Goal: Task Accomplishment & Management: Manage account settings

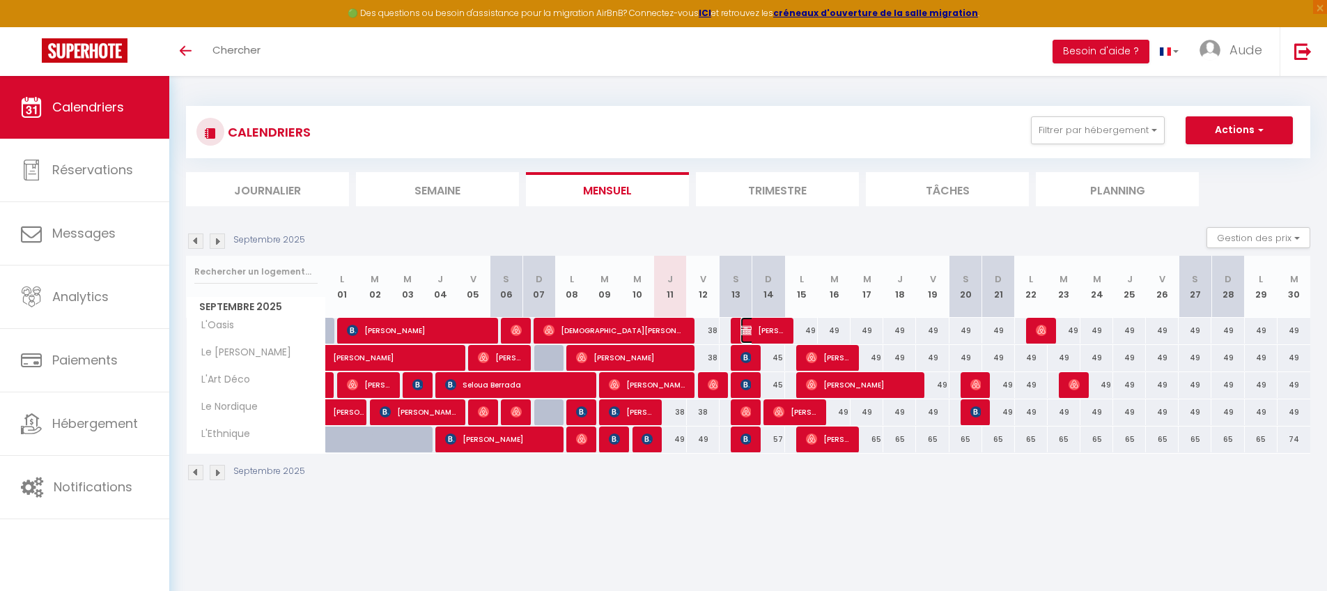
click at [768, 330] on span "[PERSON_NAME]" at bounding box center [763, 330] width 44 height 26
select select "OK"
select select "KO"
select select "1"
select select "0"
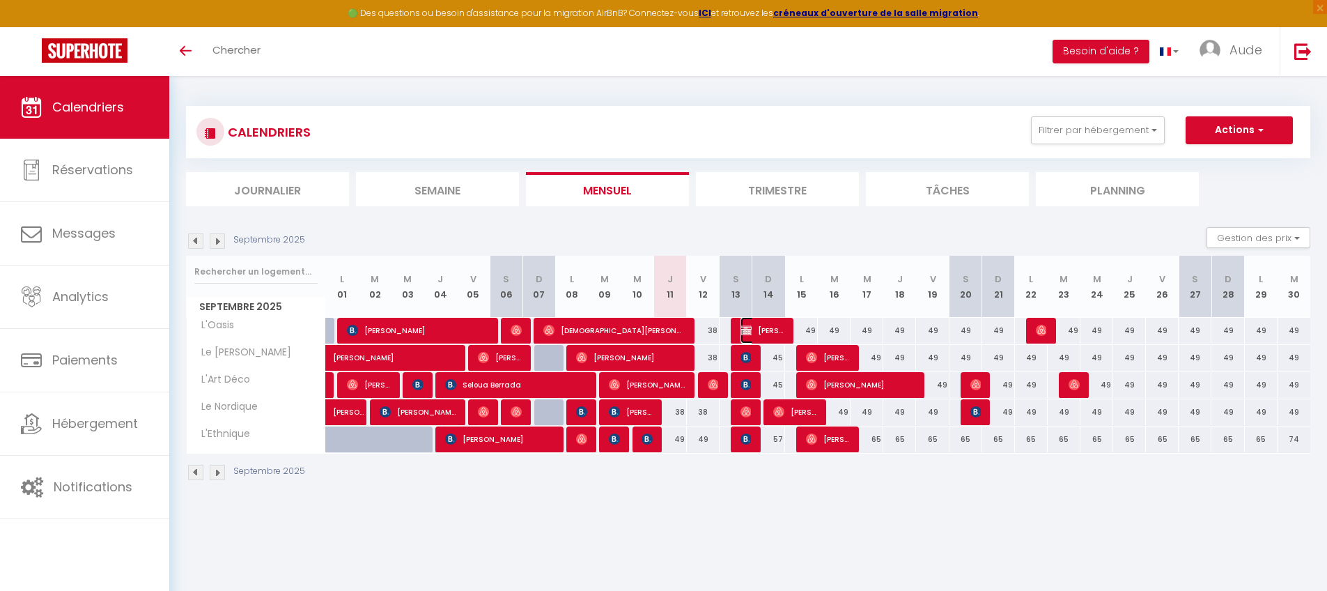
select select "1"
select select
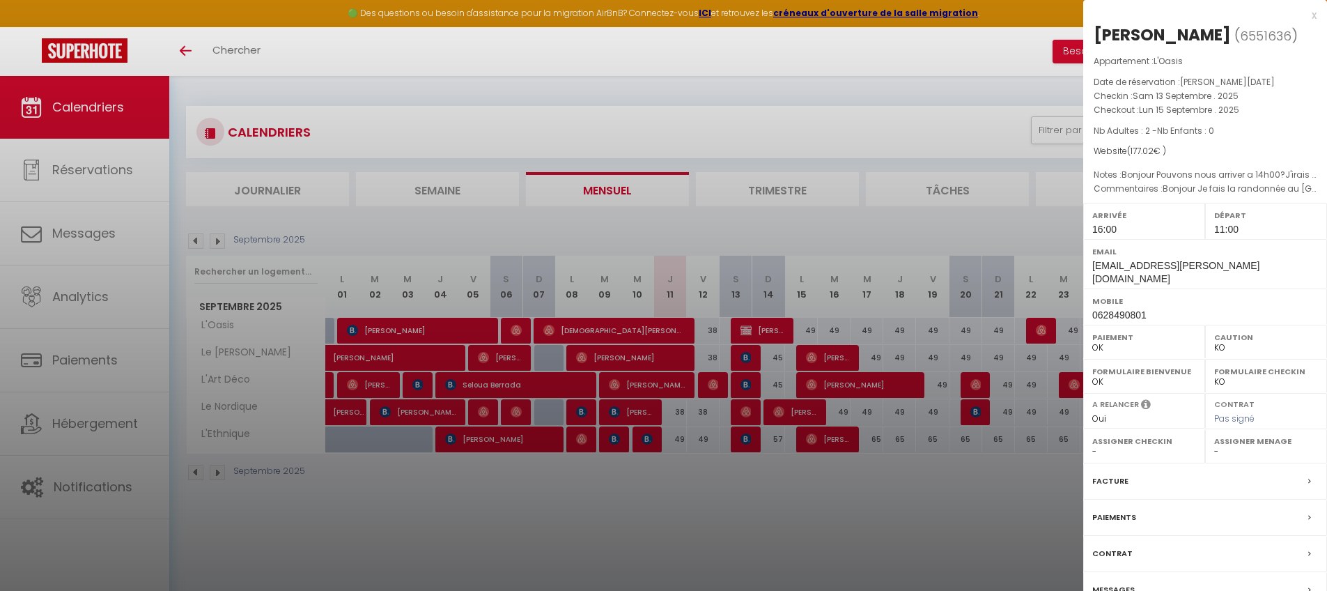
click at [1124, 488] on label "Facture" at bounding box center [1110, 481] width 36 height 15
select select
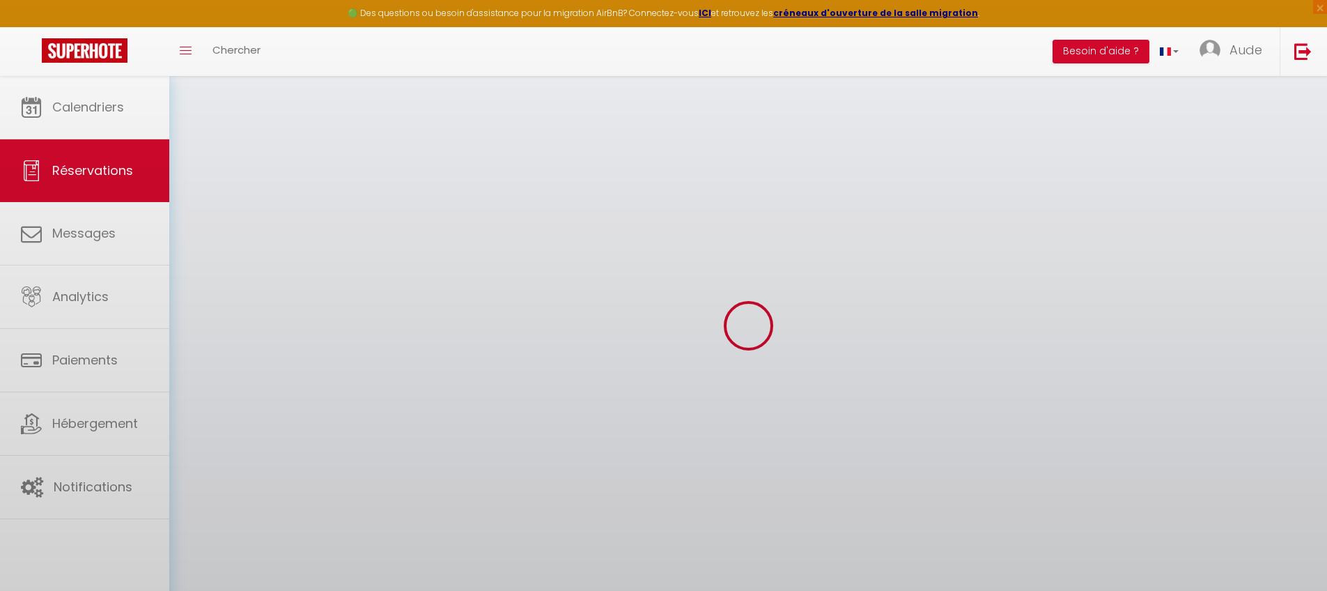
select select
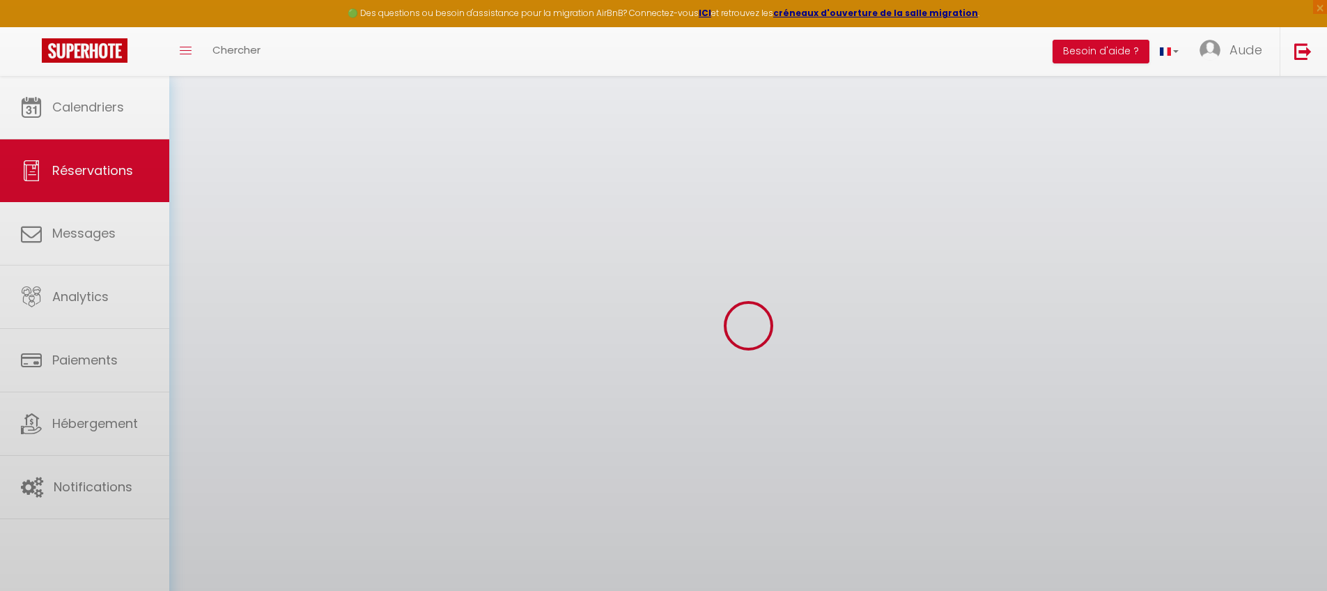
select select
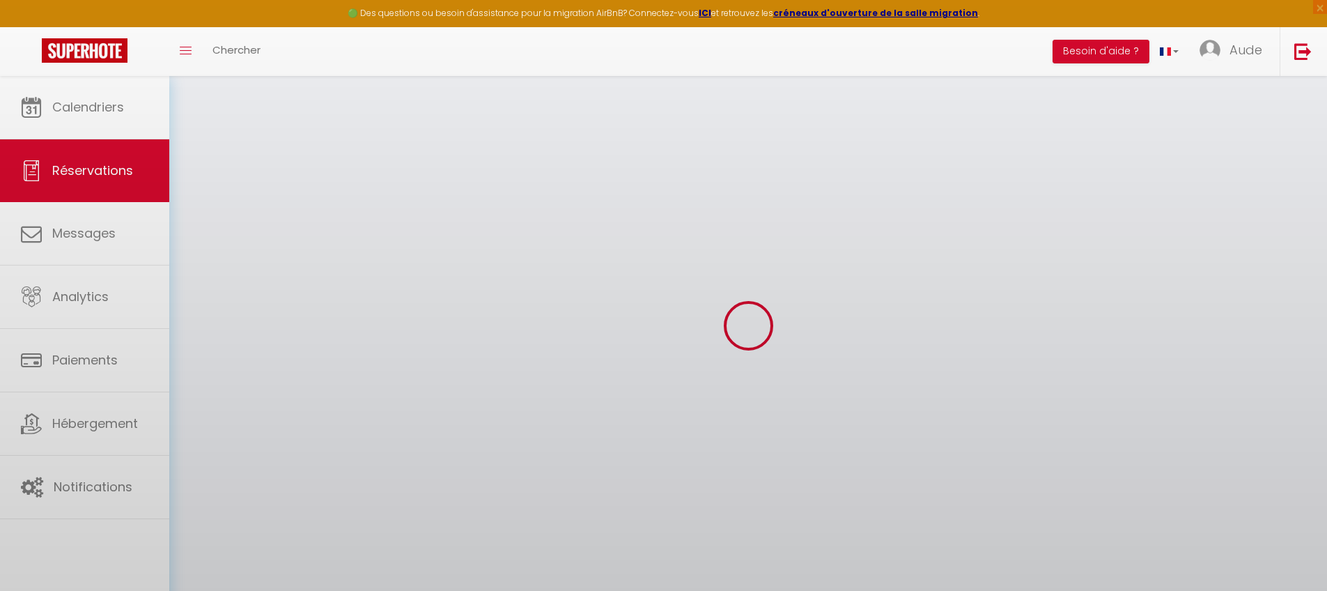
select select
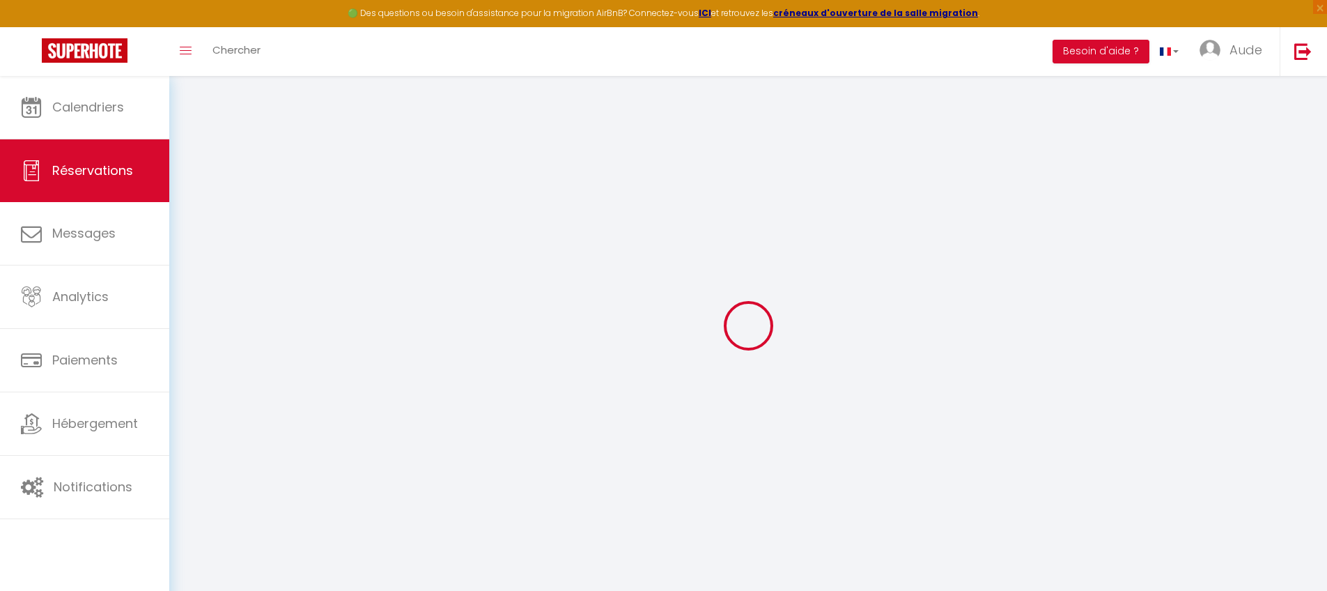
type input "[PERSON_NAME]"
type input "GARDAN"
type input "[EMAIL_ADDRESS][PERSON_NAME][DOMAIN_NAME]"
type input "0628490801"
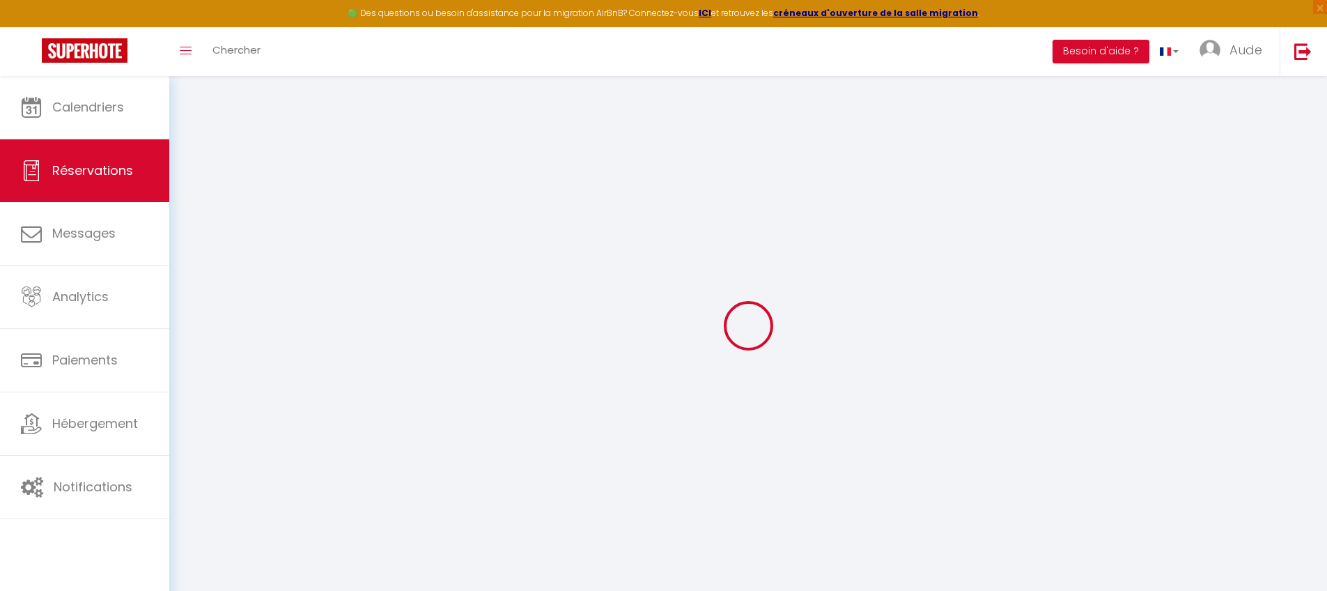
type input "0628490801"
type input "35500"
type input "rue [PERSON_NAME]"
type input "VITRE"
select select "FR"
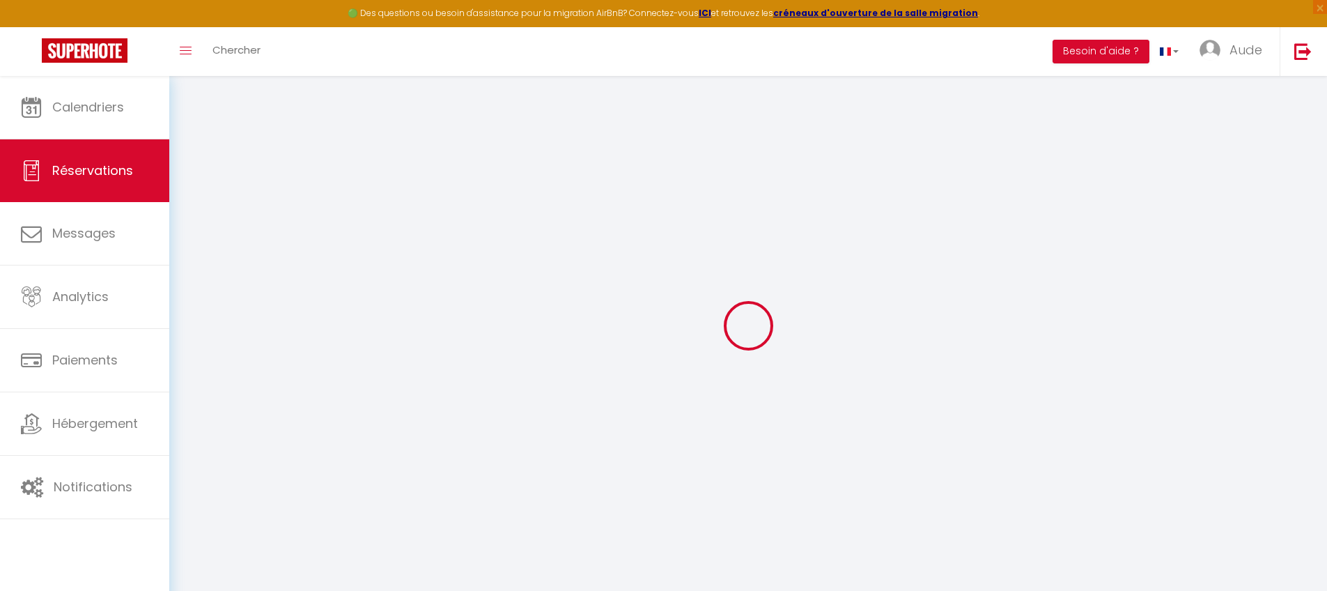
select select "22729"
select select "1"
type input "Sam 13 Septembre 2025"
select select
type input "Lun 15 Septembre 2025"
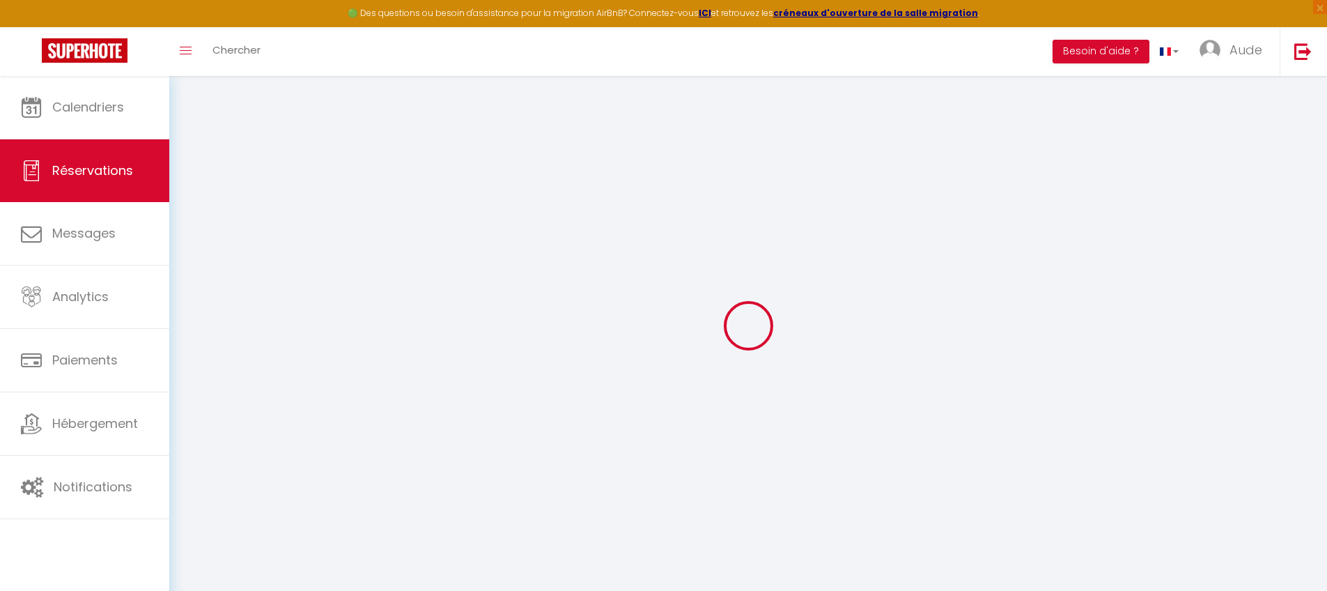
select select
type input "2"
select select "10"
select select
select select "69"
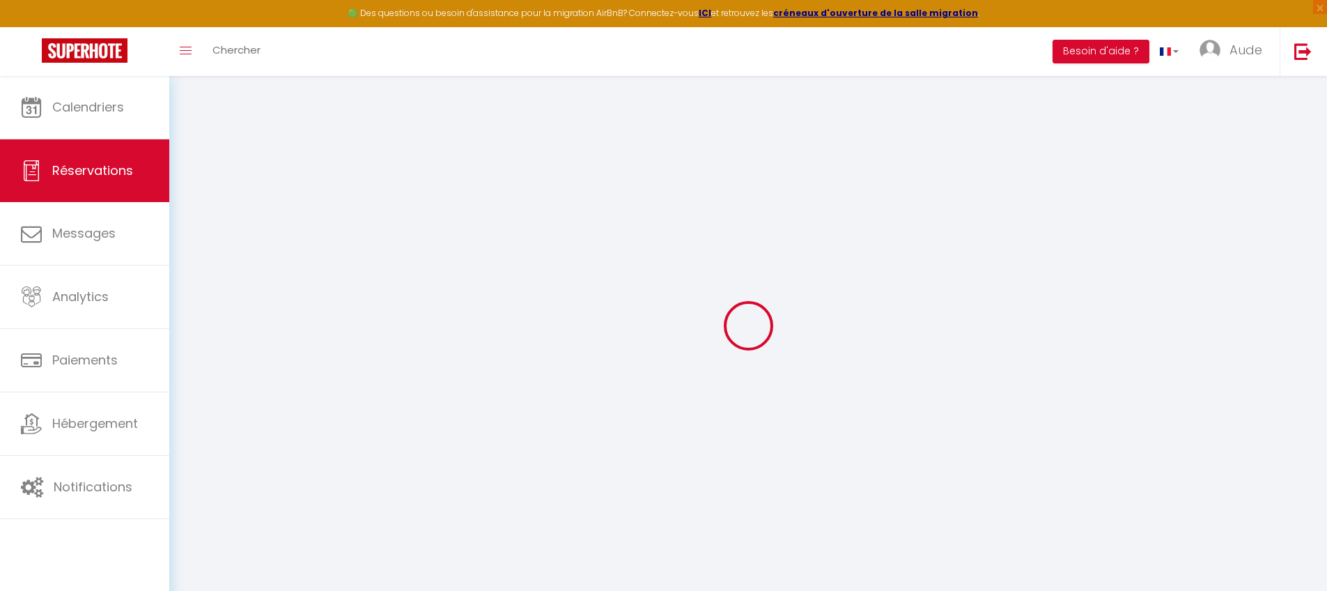
type input "0"
select select
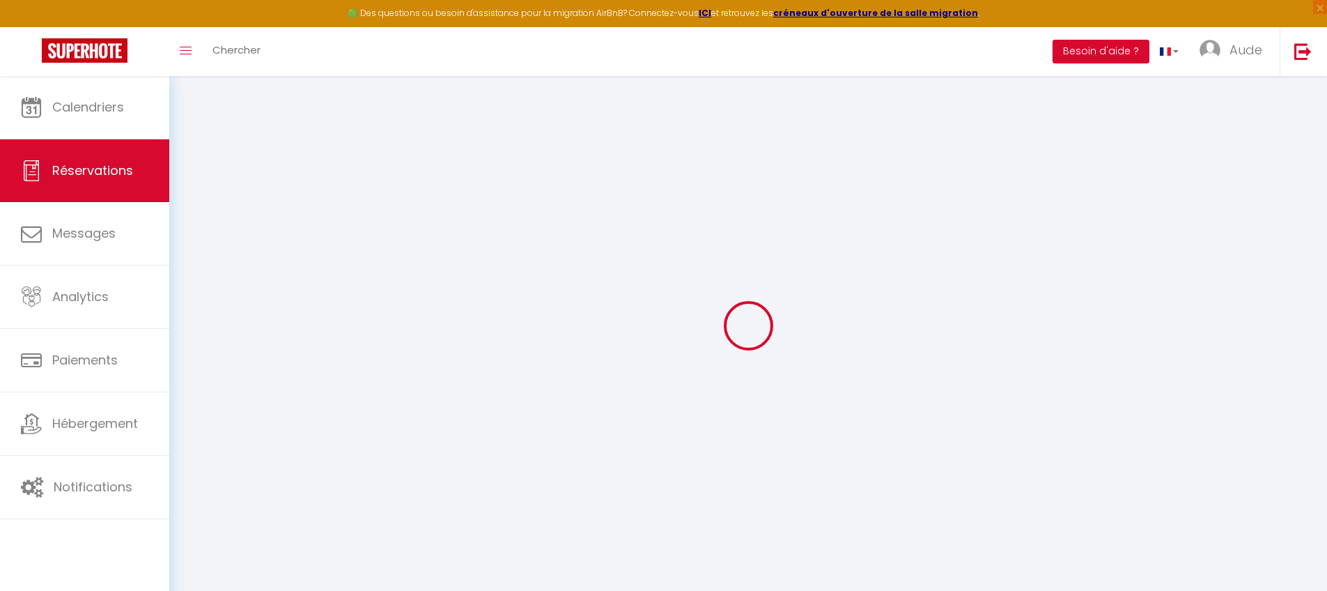
select select "12"
select select "14"
select select
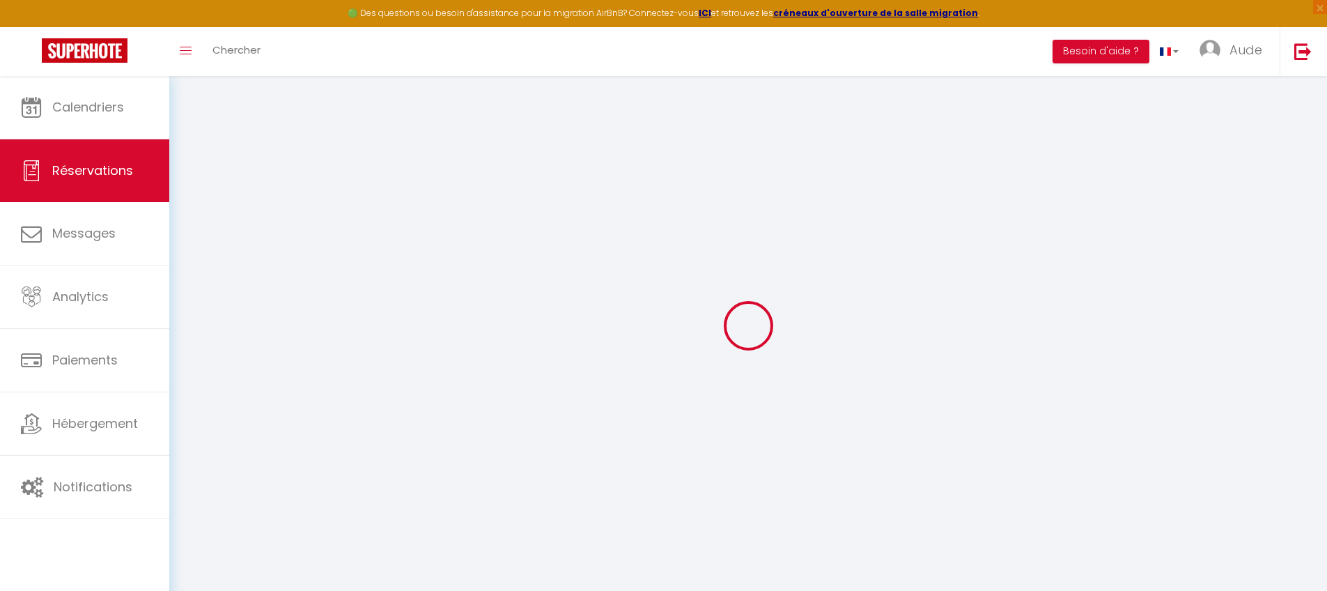
select select
checkbox input "false"
select select
checkbox input "false"
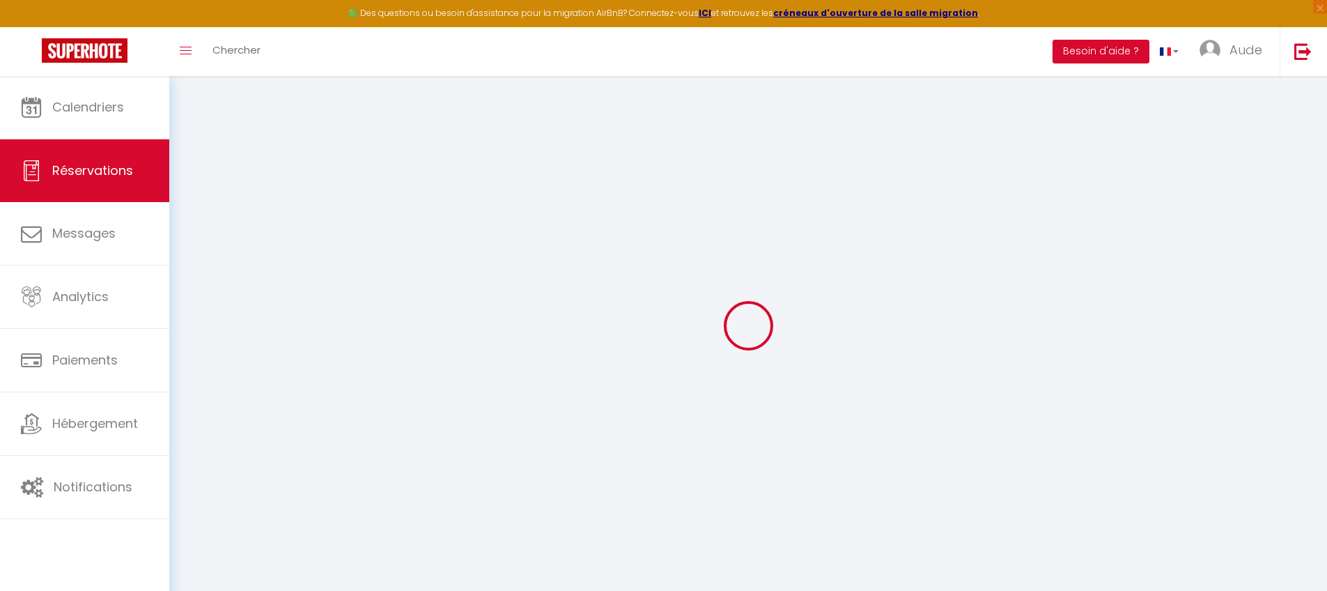
type \?0 "Bonjour Je fais la randonnée au [GEOGRAPHIC_DATA], je vous ai contacté [DATE] p…"
type \?1 "Bonjour Pouvons nous arriver a 14h00?J'irais chercher mon dossards ensuite .Je …"
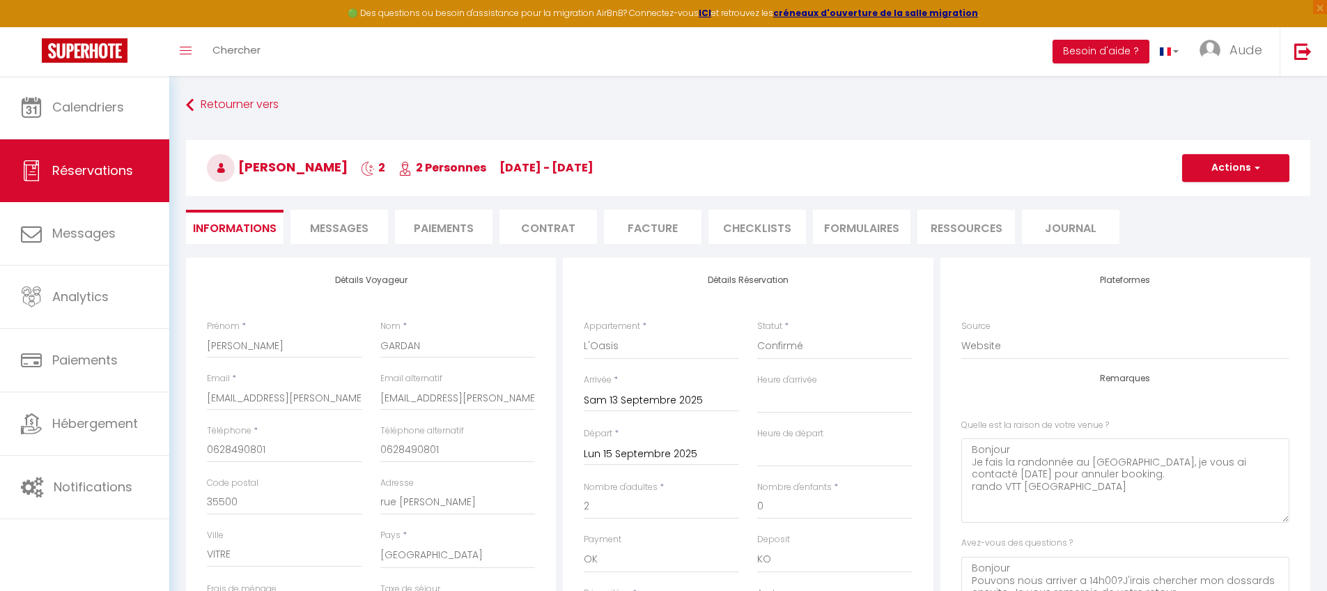
type input "25"
type input "7.92"
select select
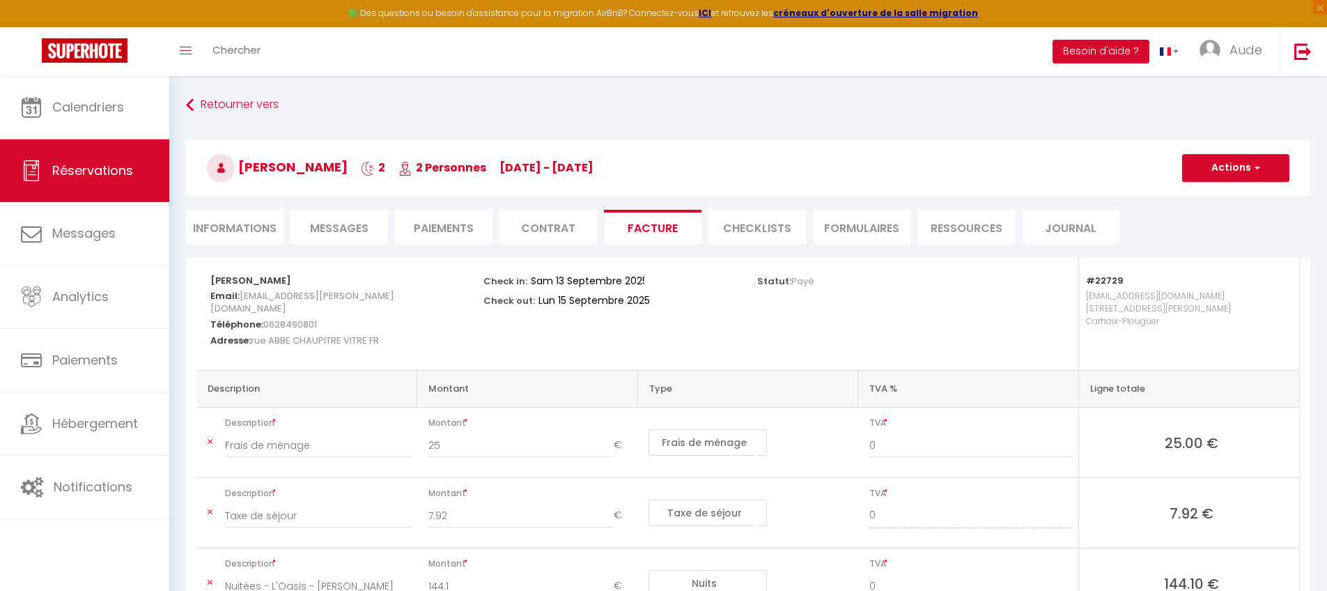
select select "16:00"
select select "11:00"
click at [236, 233] on li "Informations" at bounding box center [235, 227] width 98 height 34
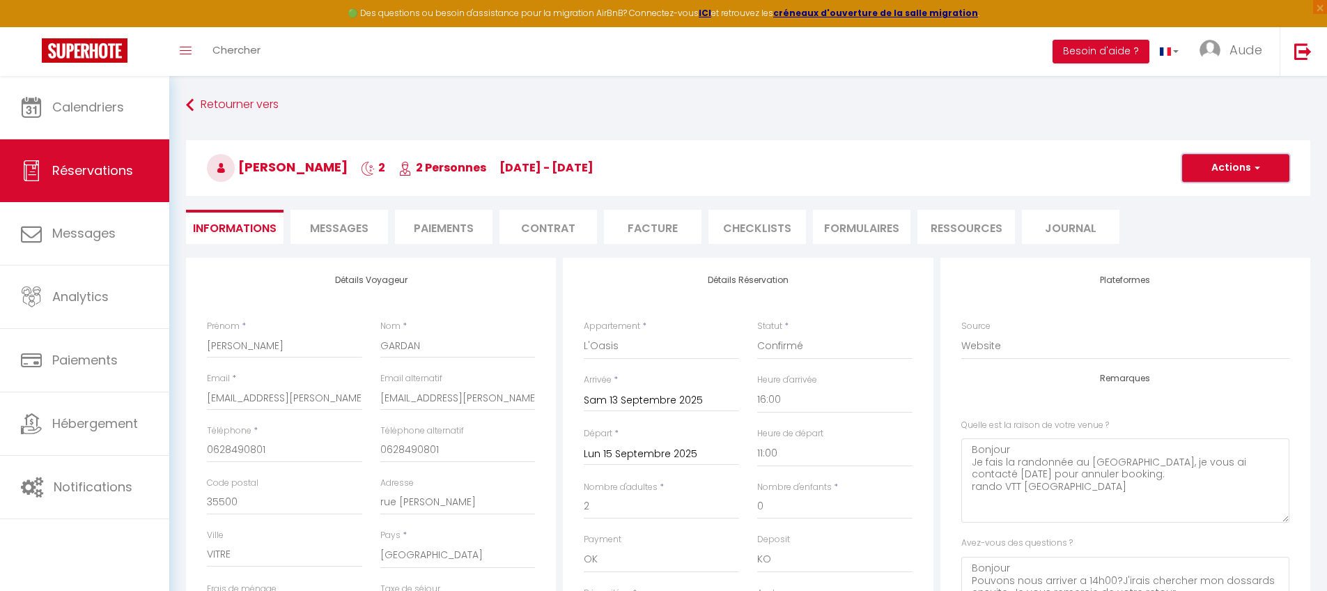
click at [1262, 171] on button "Actions" at bounding box center [1235, 168] width 107 height 28
click at [908, 169] on h3 "[PERSON_NAME] 2 2 Personnes [DATE] - [DATE]" at bounding box center [748, 168] width 1124 height 56
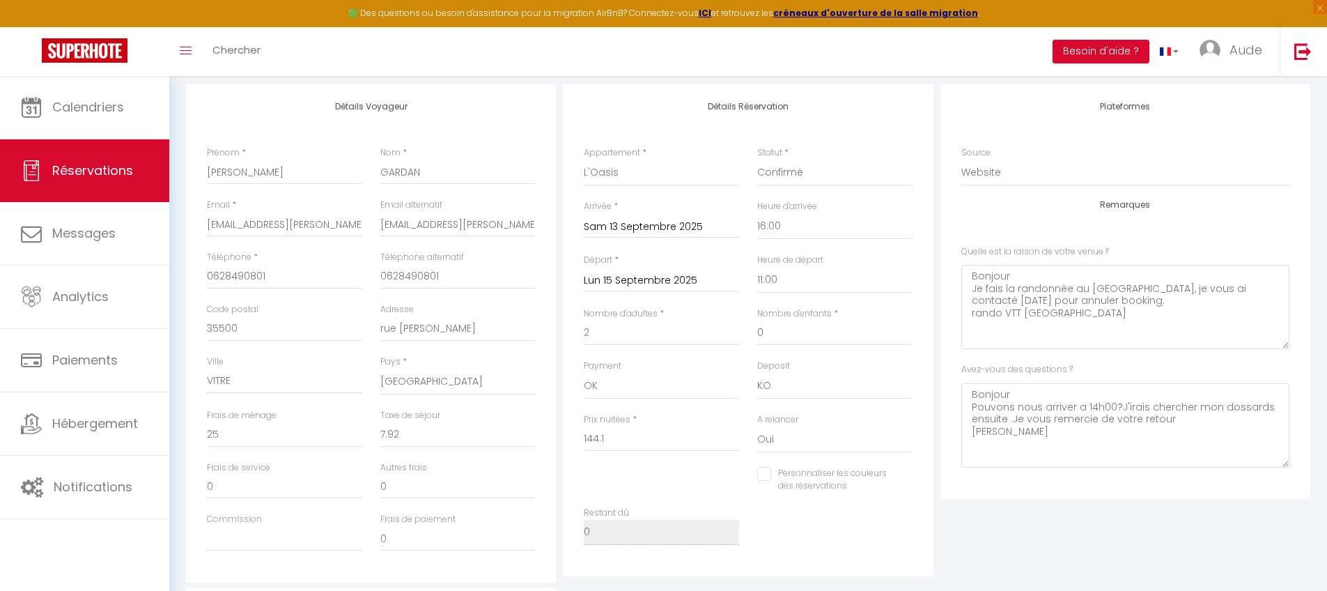
scroll to position [155, 0]
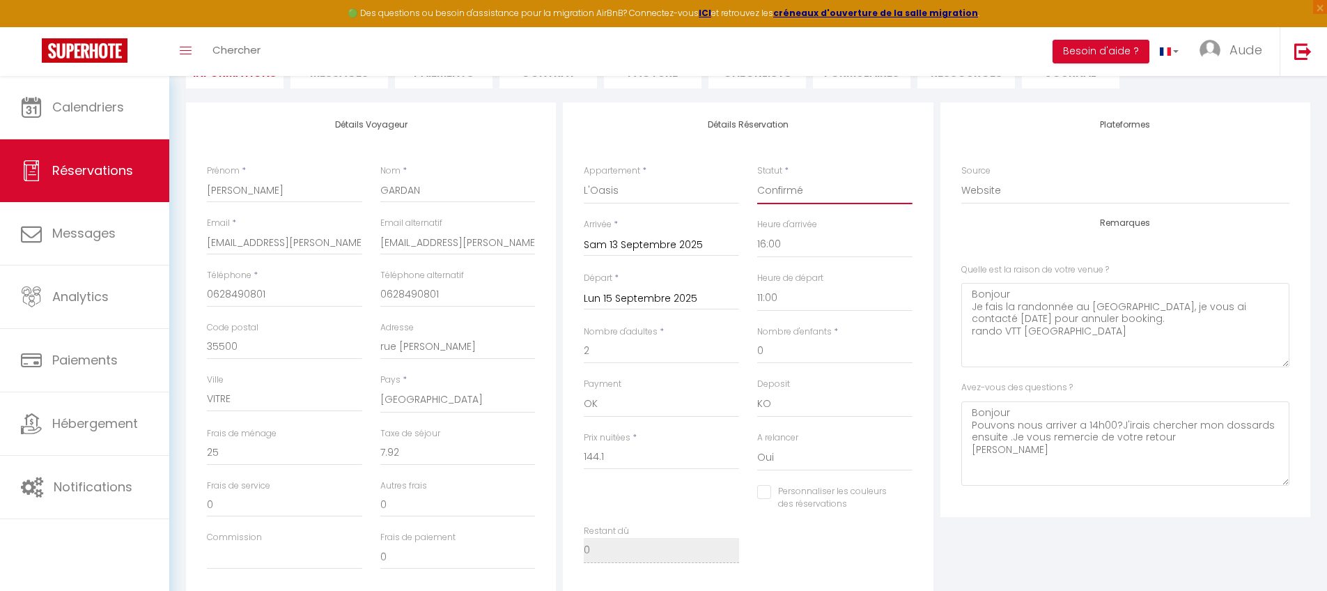
click at [776, 184] on select "Confirmé Non Confirmé [PERSON_NAME] par le voyageur No Show Request" at bounding box center [834, 191] width 155 height 26
select select "3"
click at [757, 178] on select "Confirmé Non Confirmé [PERSON_NAME] par le voyageur No Show Request" at bounding box center [834, 191] width 155 height 26
checkbox input "false"
click at [819, 190] on select "Confirmé Non Confirmé [PERSON_NAME] par le voyageur No Show Request" at bounding box center [834, 191] width 155 height 26
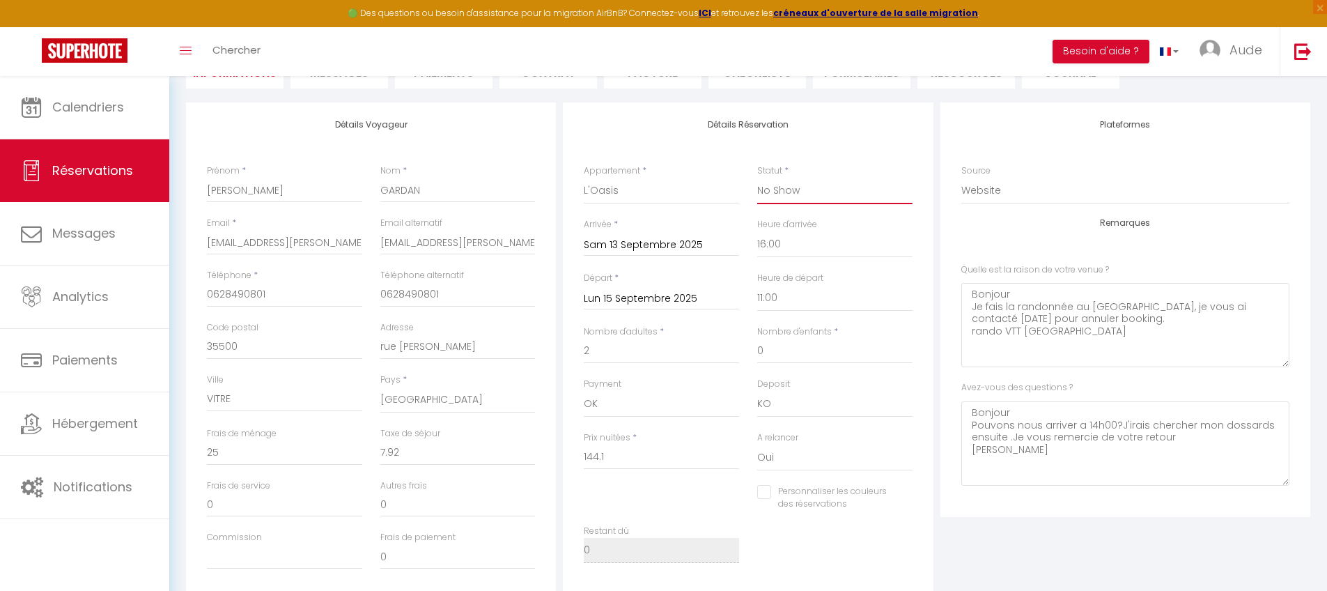
click at [757, 178] on select "Confirmé Non Confirmé [PERSON_NAME] par le voyageur No Show Request" at bounding box center [834, 191] width 155 height 26
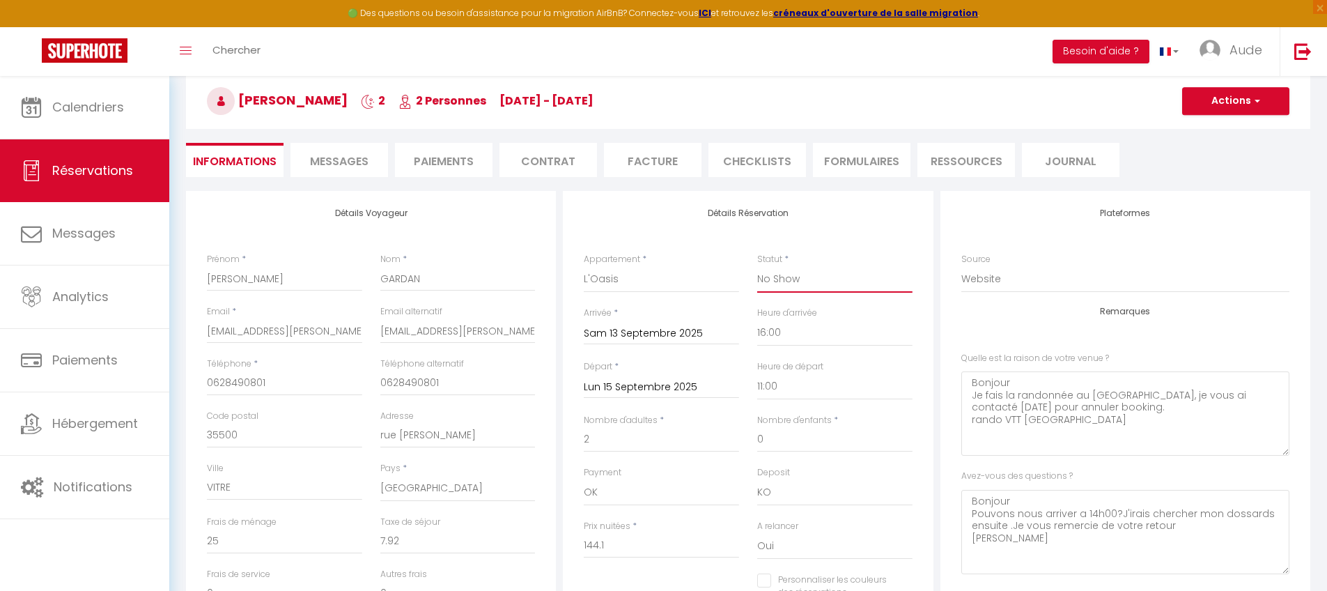
scroll to position [0, 0]
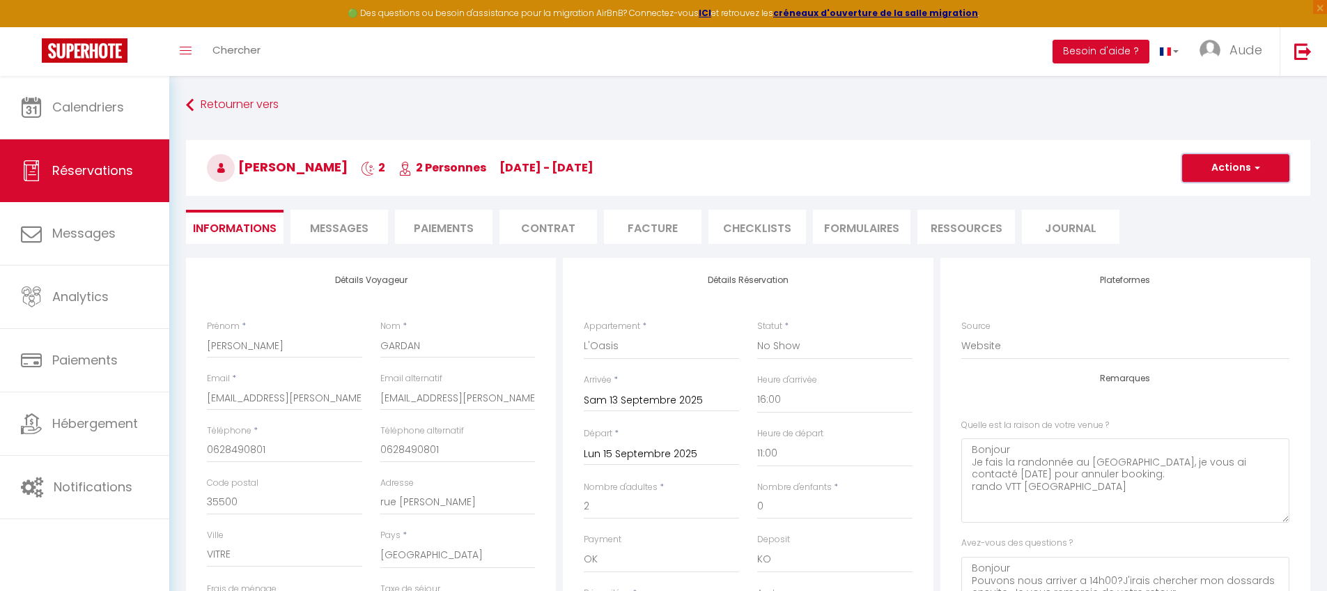
click at [1216, 160] on button "Actions" at bounding box center [1235, 168] width 107 height 28
click at [1232, 196] on link "Enregistrer" at bounding box center [1222, 198] width 110 height 18
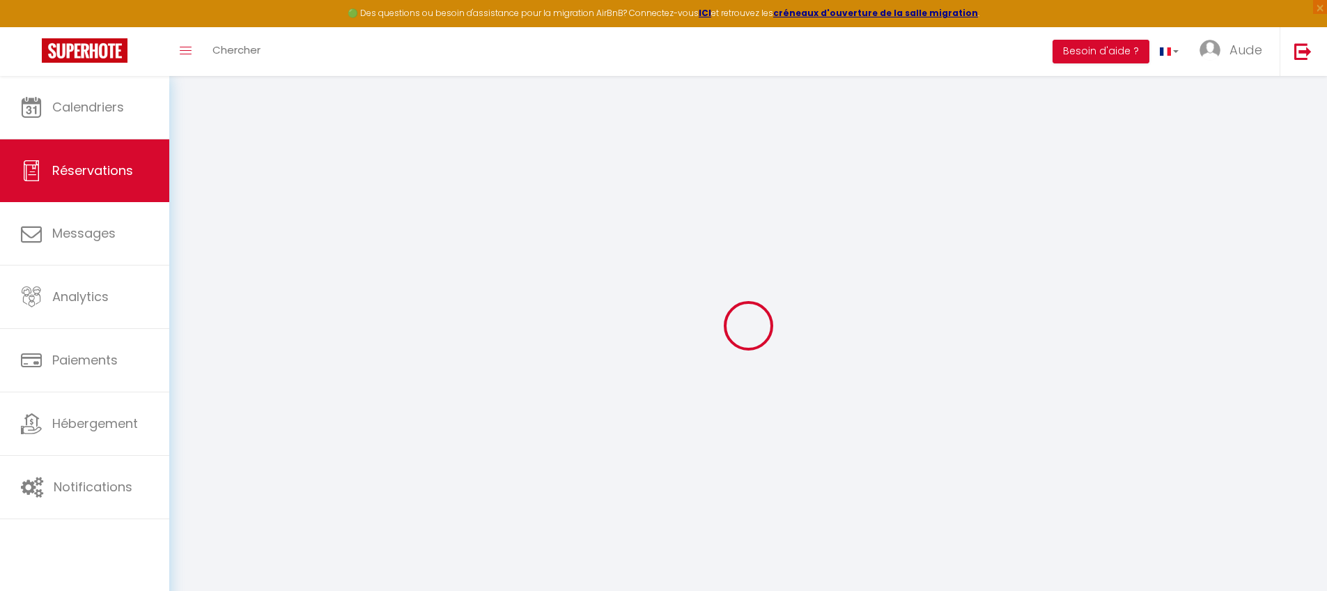
select select "not_cancelled"
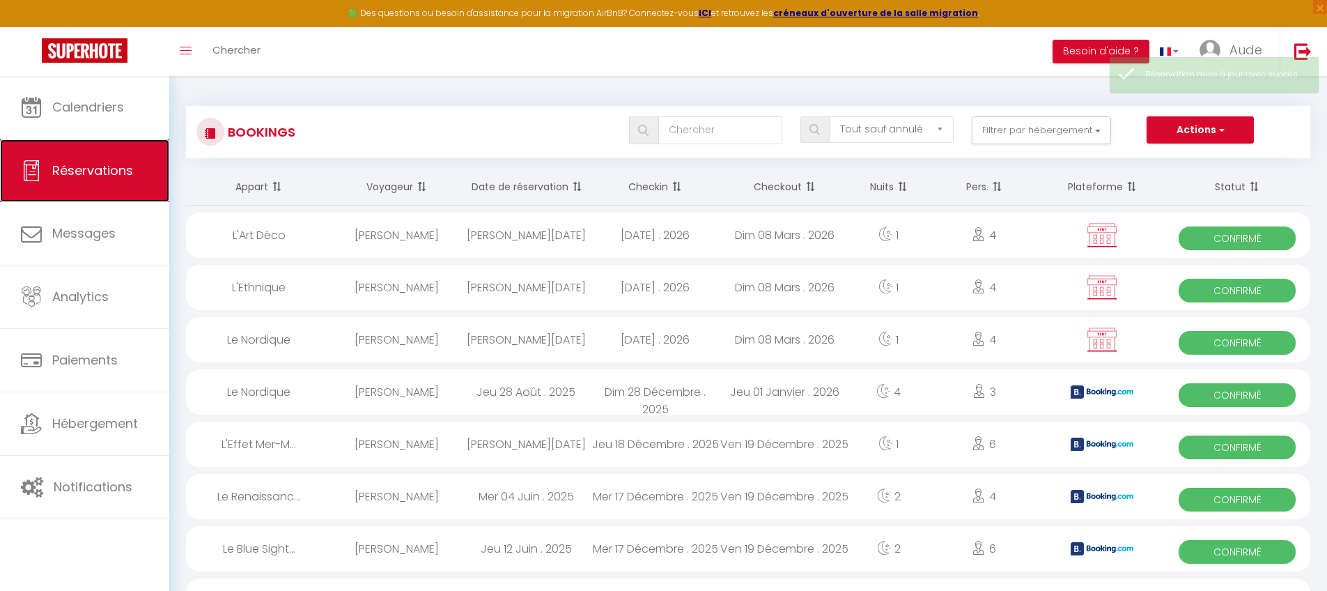
click at [90, 178] on span "Réservations" at bounding box center [92, 170] width 81 height 17
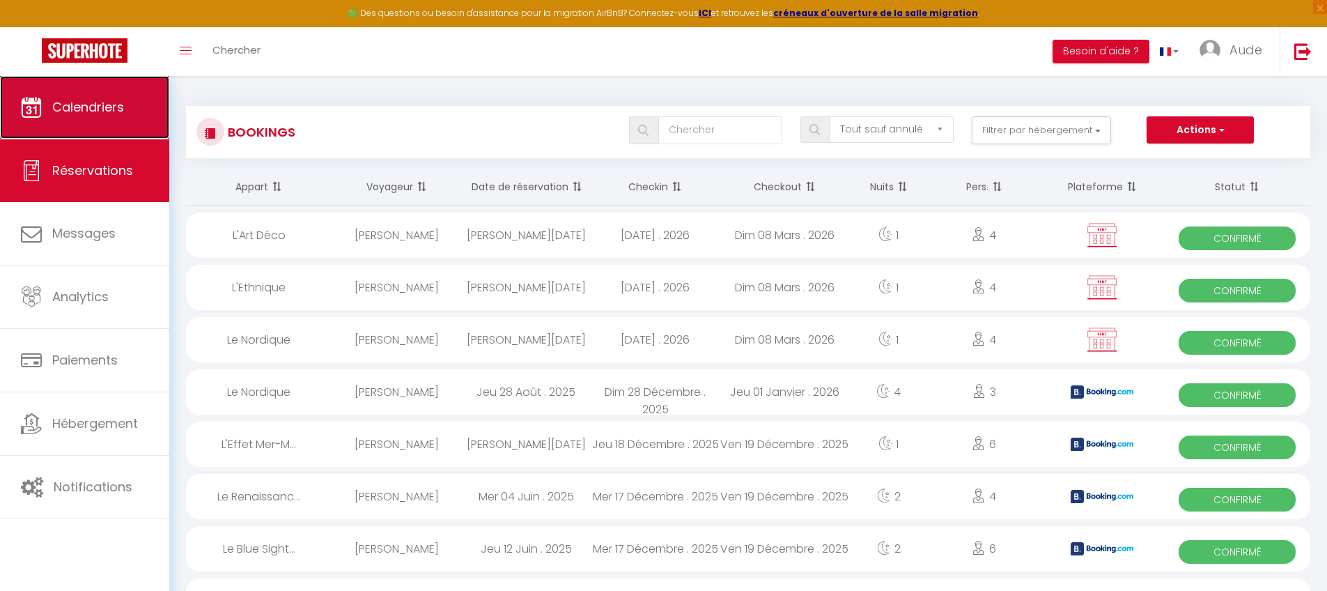
click at [95, 101] on span "Calendriers" at bounding box center [88, 106] width 72 height 17
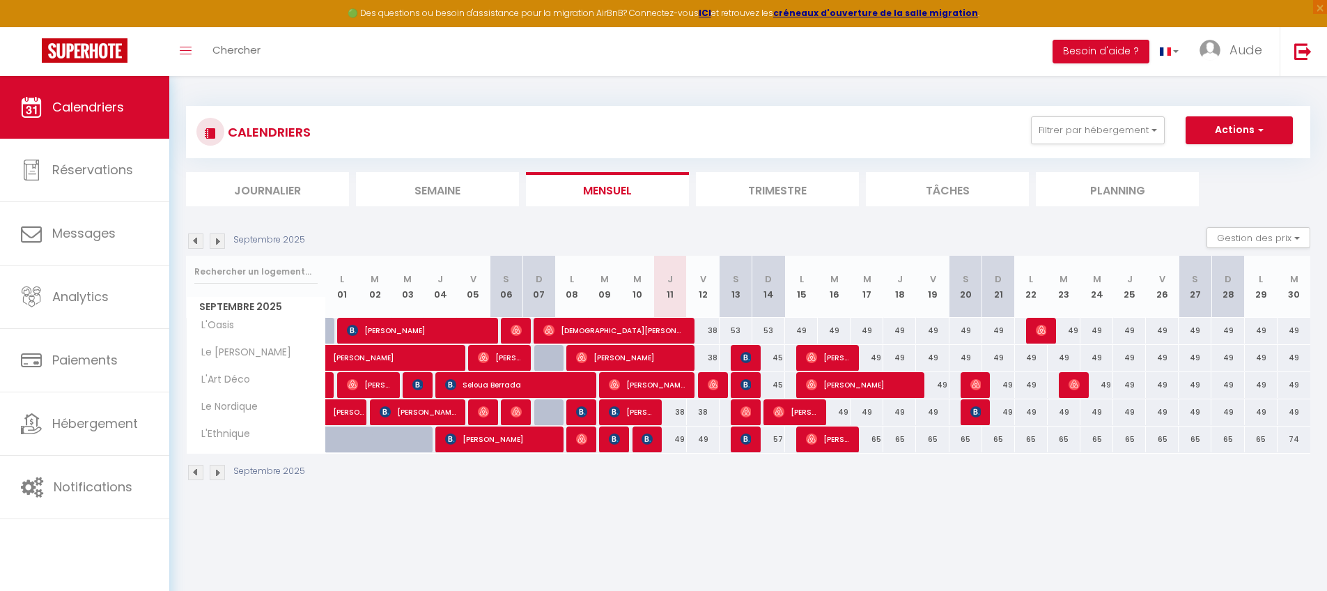
click at [770, 327] on div "53" at bounding box center [768, 331] width 33 height 26
type input "53"
type input "Dim 14 Septembre 2025"
type input "Lun 15 Septembre 2025"
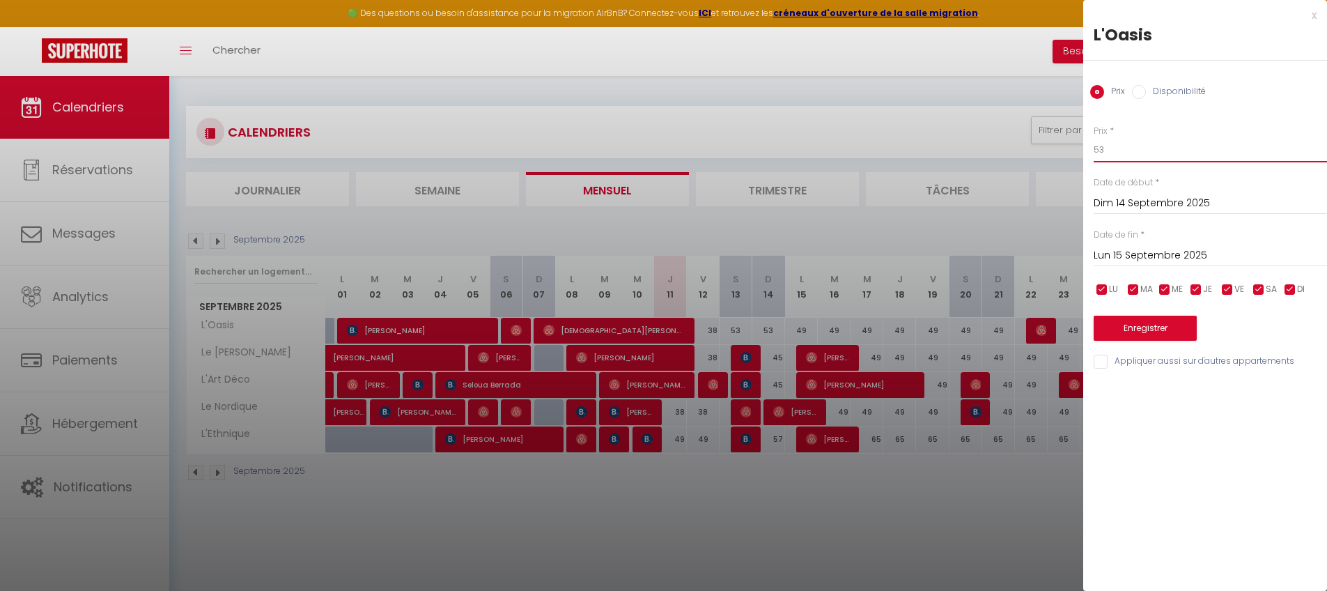
click at [1165, 146] on input "53" at bounding box center [1210, 149] width 233 height 25
click at [1164, 146] on input "53" at bounding box center [1210, 149] width 233 height 25
type input "45"
click at [1121, 333] on button "Enregistrer" at bounding box center [1145, 328] width 103 height 25
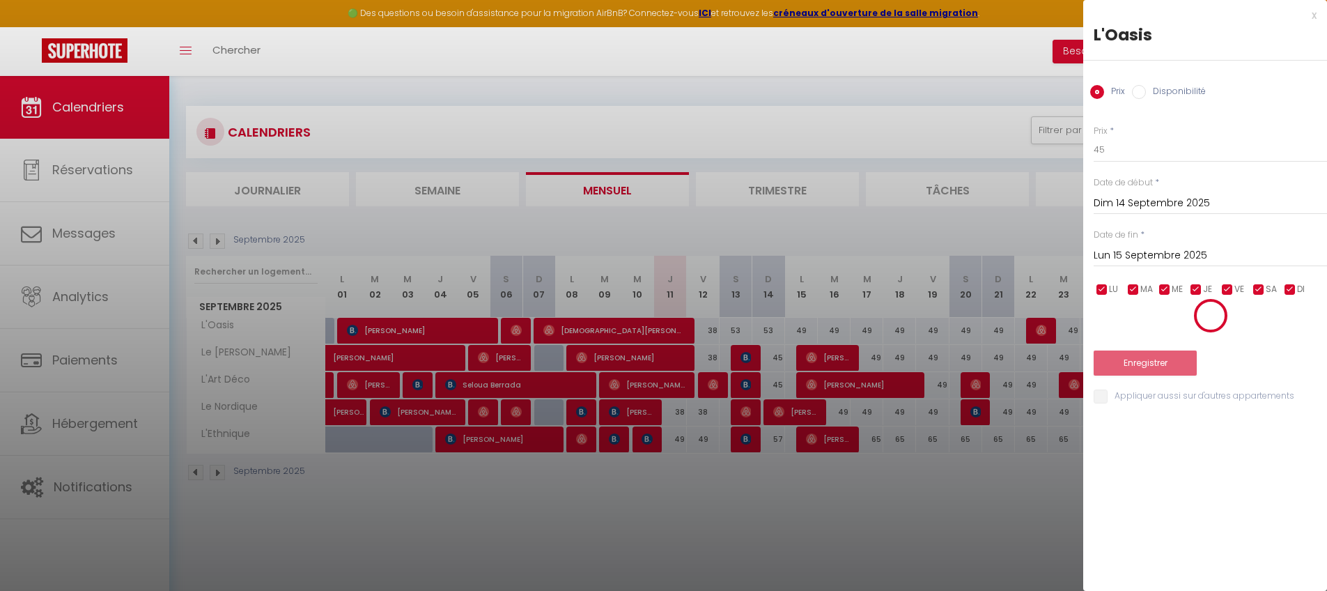
click at [904, 502] on div at bounding box center [663, 295] width 1327 height 591
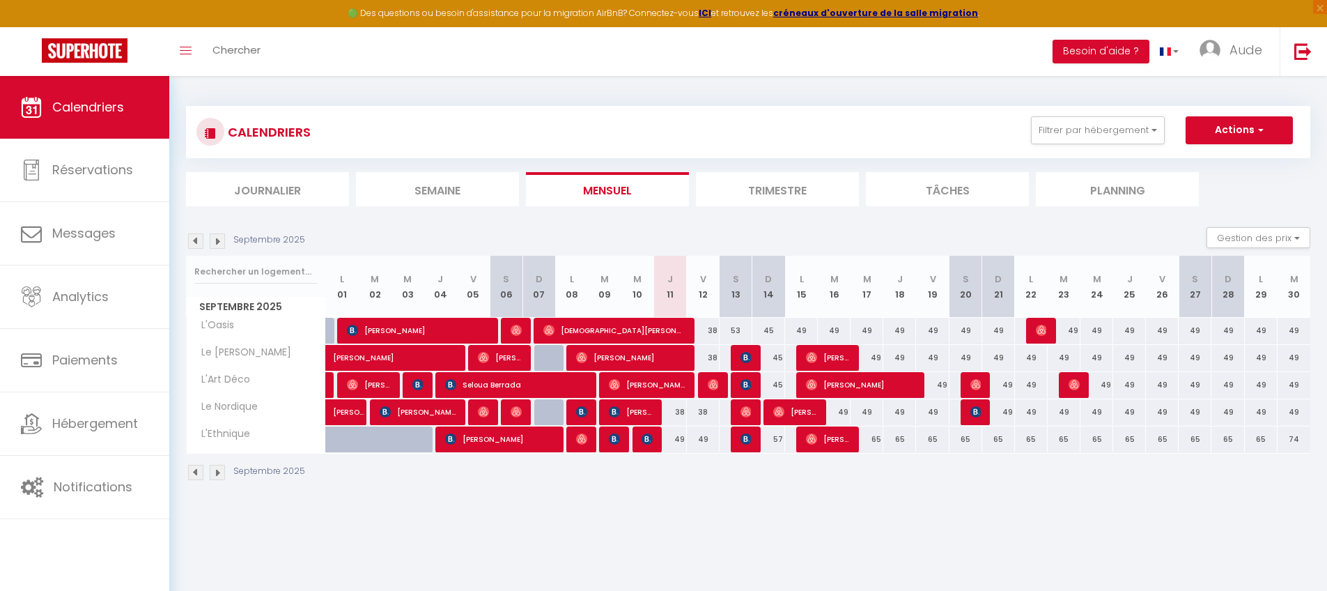
click at [876, 530] on body "🟢 Des questions ou besoin d'assistance pour la migration AirBnB? Connectez-vous…" at bounding box center [663, 371] width 1327 height 591
click at [722, 499] on div "CALENDRIERS Filtrer par hébergement Carhaix L'Oasis Le [PERSON_NAME] L'Art Déco…" at bounding box center [748, 293] width 1158 height 435
